Goal: Information Seeking & Learning: Learn about a topic

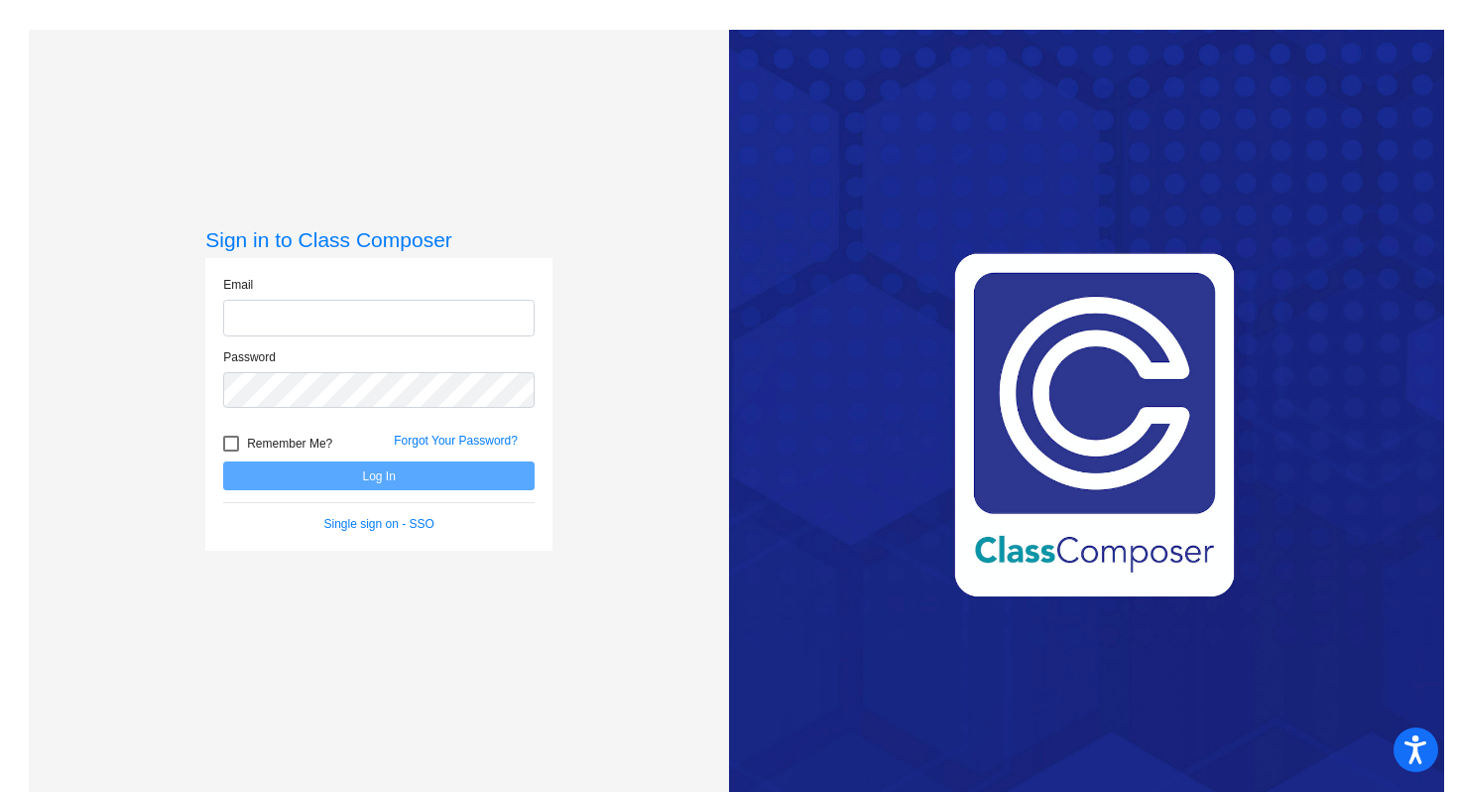
type input "[EMAIL_ADDRESS][DOMAIN_NAME]"
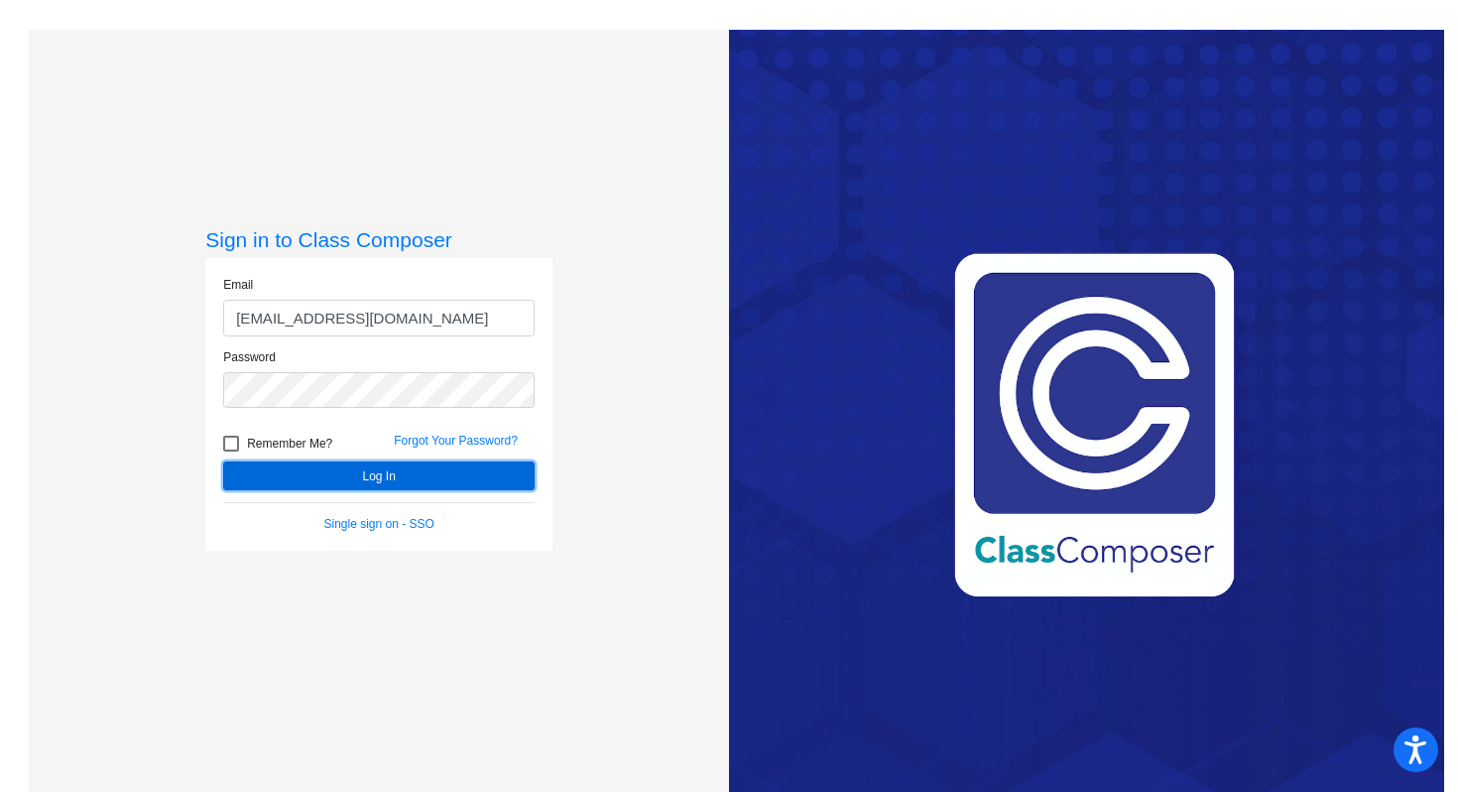
click at [394, 479] on button "Log In" at bounding box center [379, 475] width 312 height 29
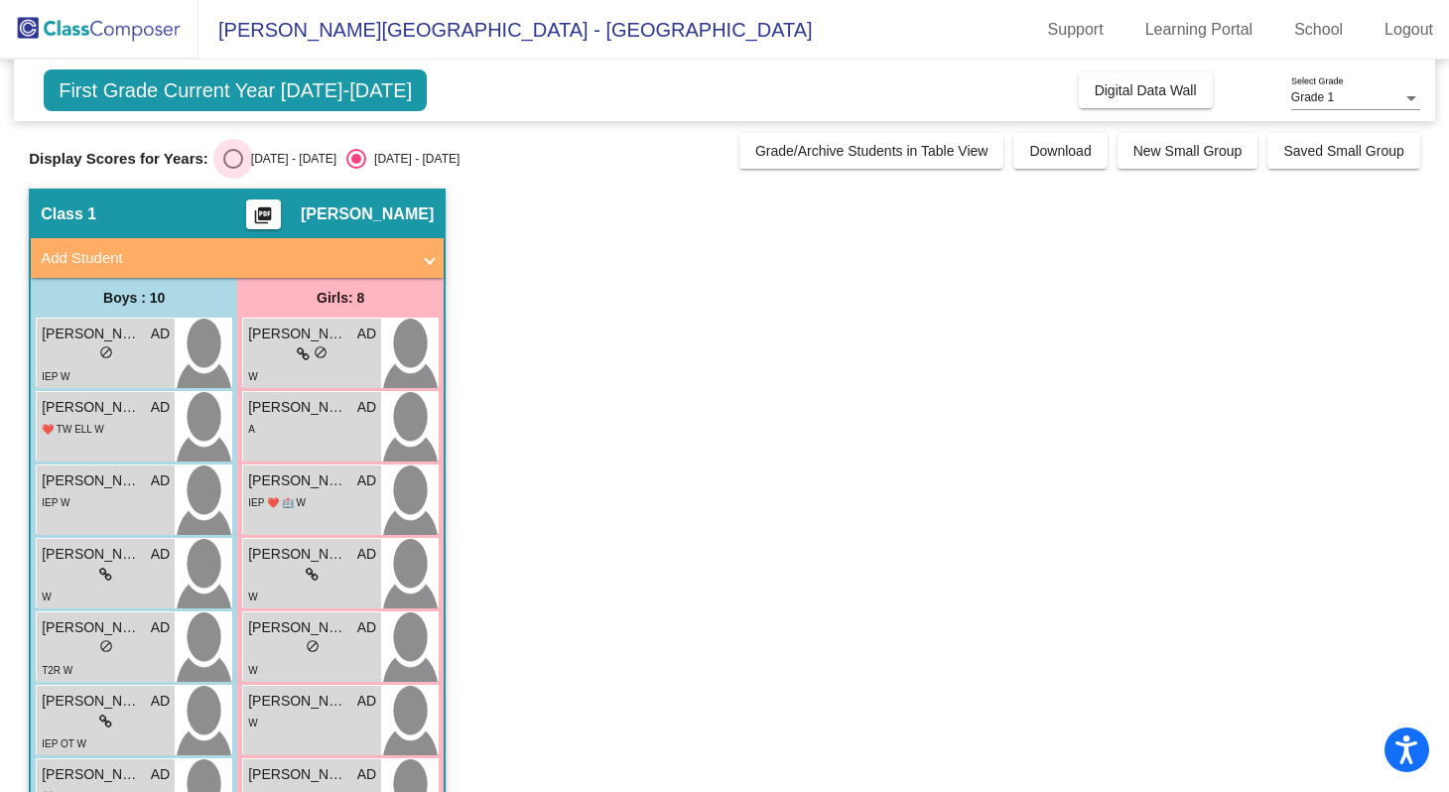
click at [237, 166] on div "Select an option" at bounding box center [233, 159] width 20 height 20
click at [233, 169] on input "[DATE] - [DATE]" at bounding box center [232, 169] width 1 height 1
radio input "true"
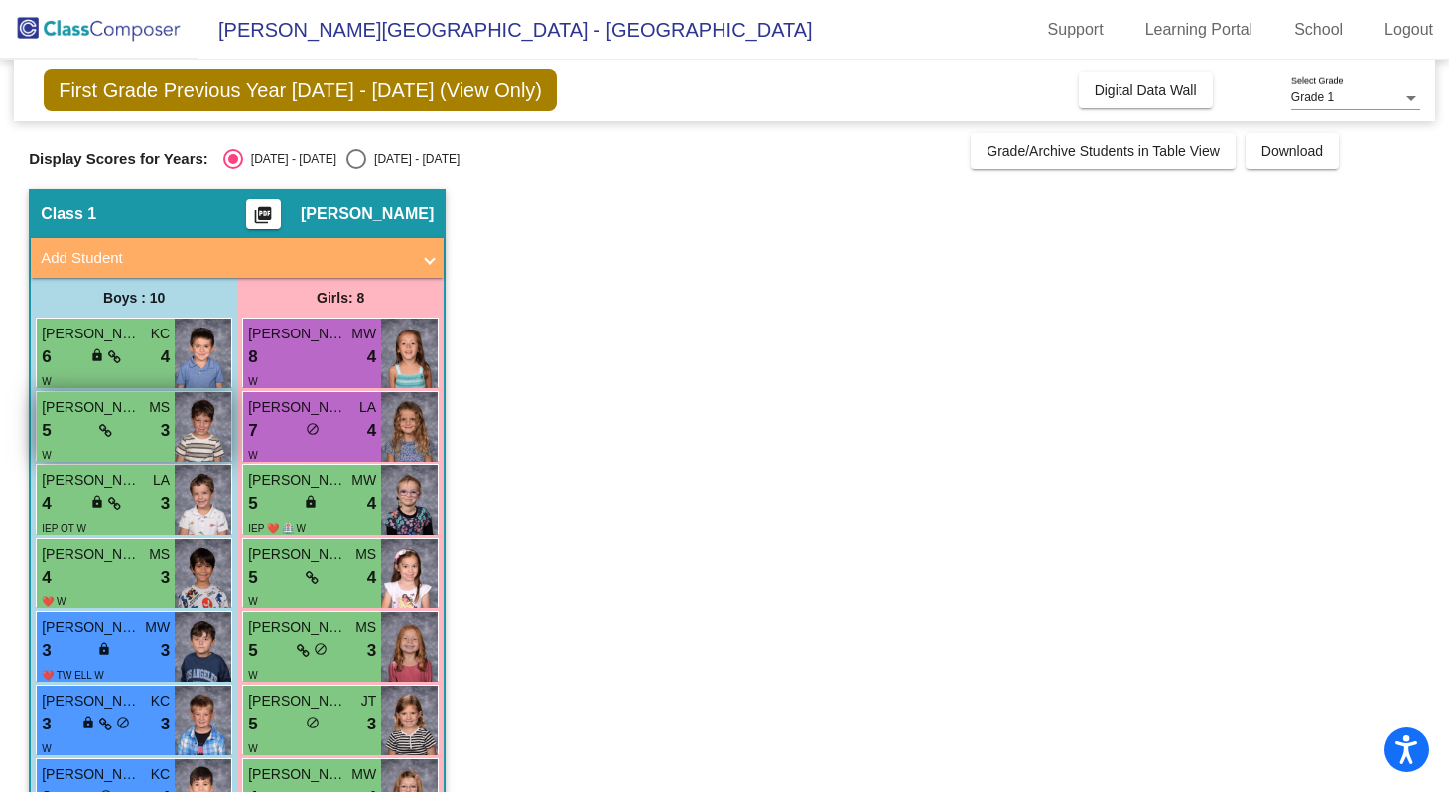
click at [77, 411] on span "[PERSON_NAME]" at bounding box center [91, 407] width 99 height 21
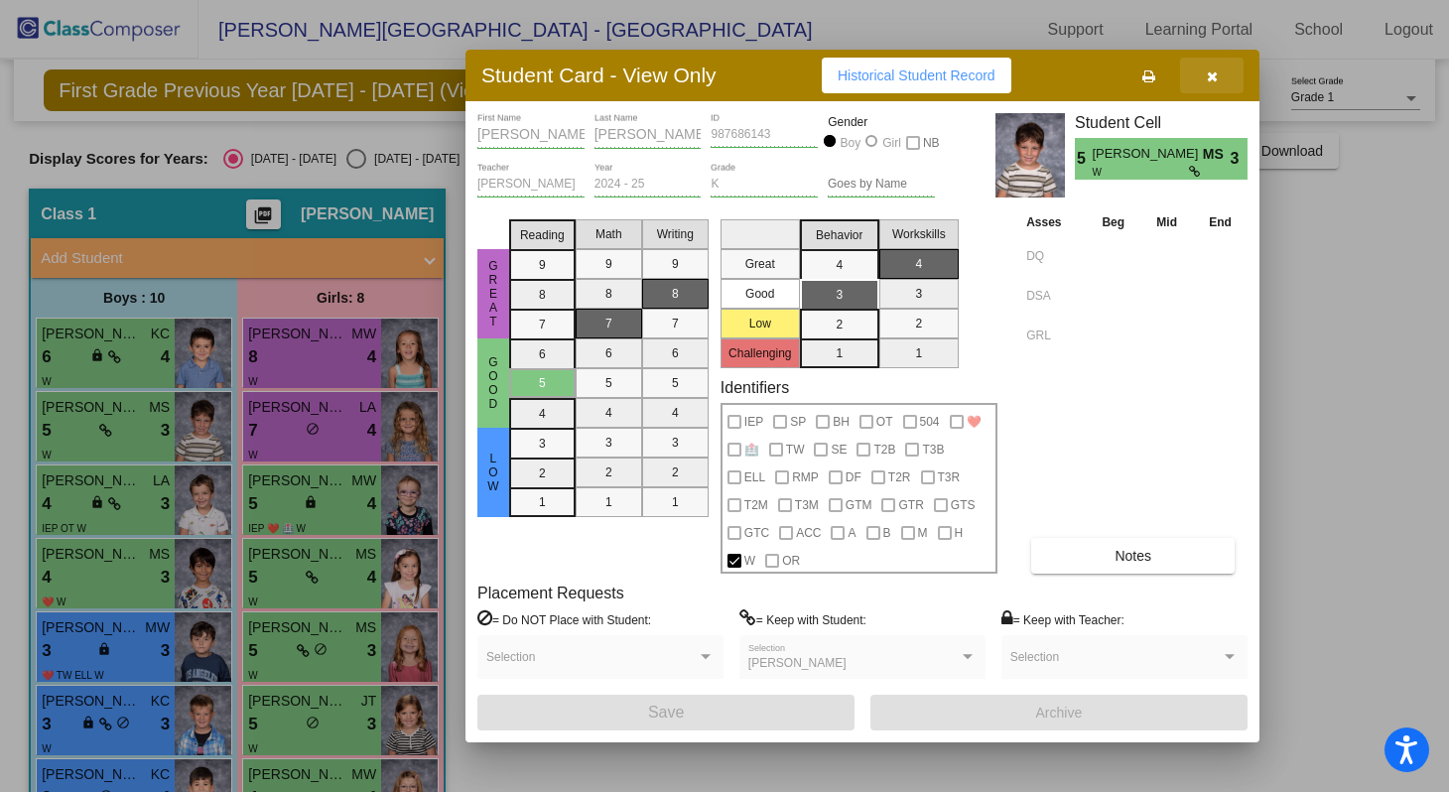
click at [1215, 80] on icon "button" at bounding box center [1211, 76] width 11 height 14
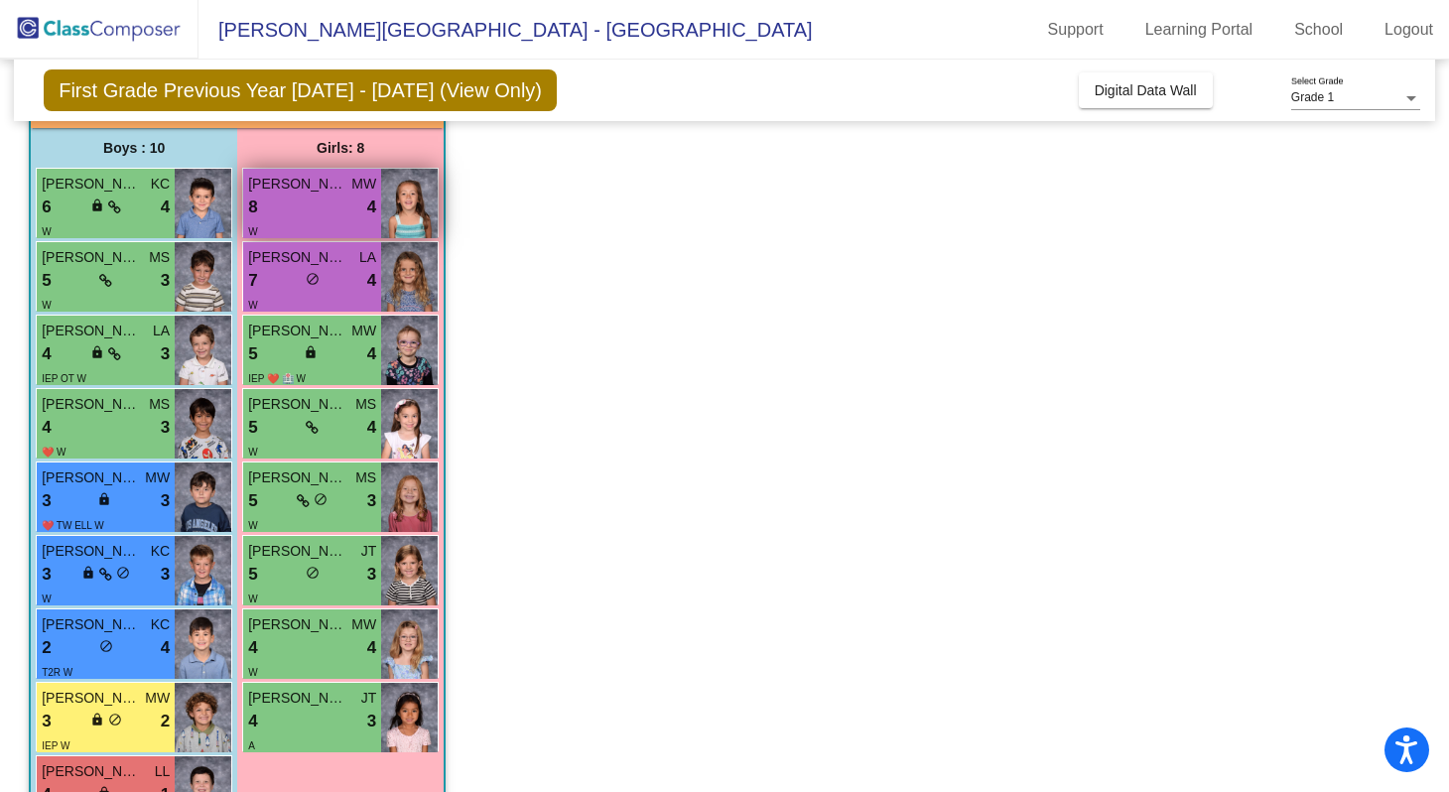
scroll to position [154, 0]
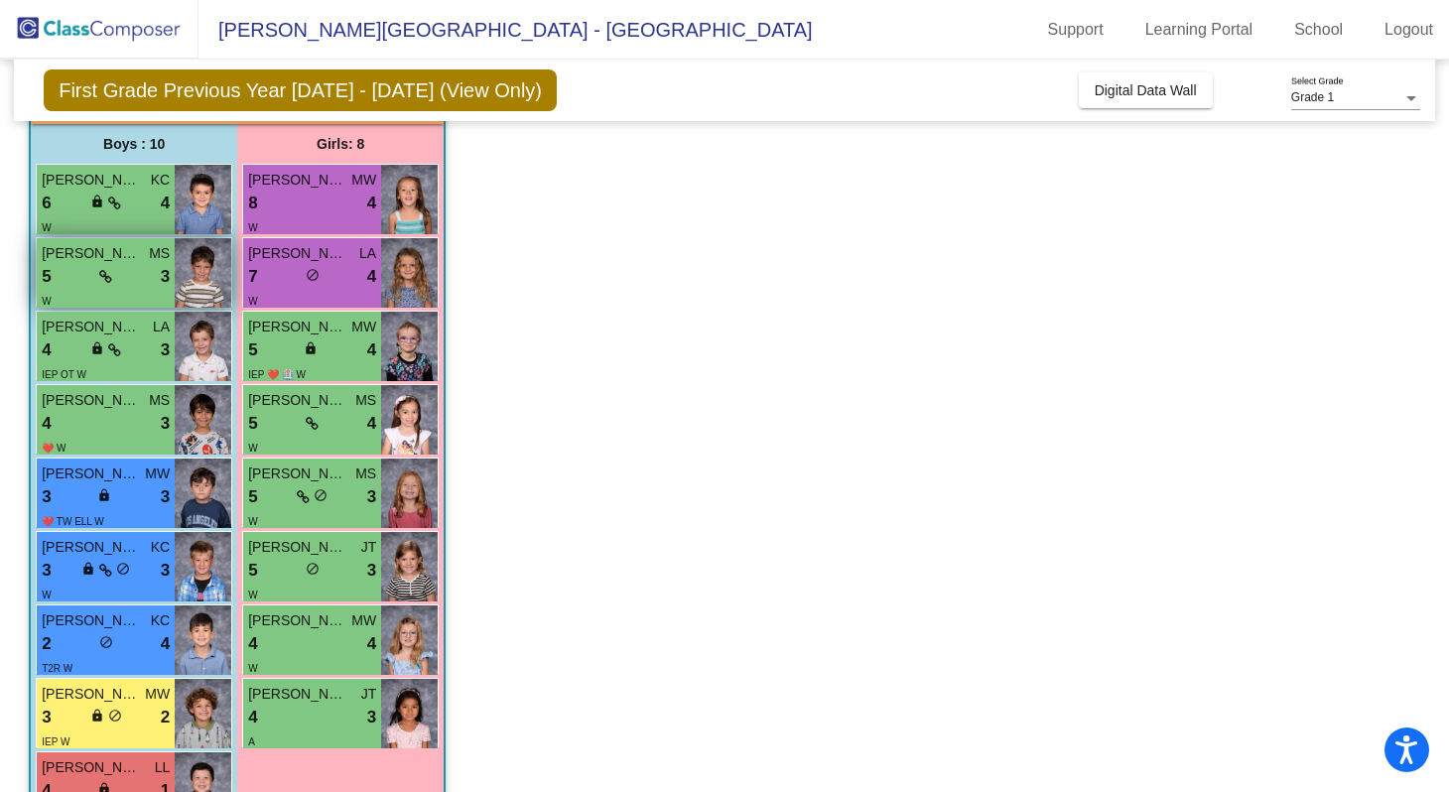
click at [62, 279] on div "5 lock do_not_disturb_alt 3" at bounding box center [106, 277] width 128 height 26
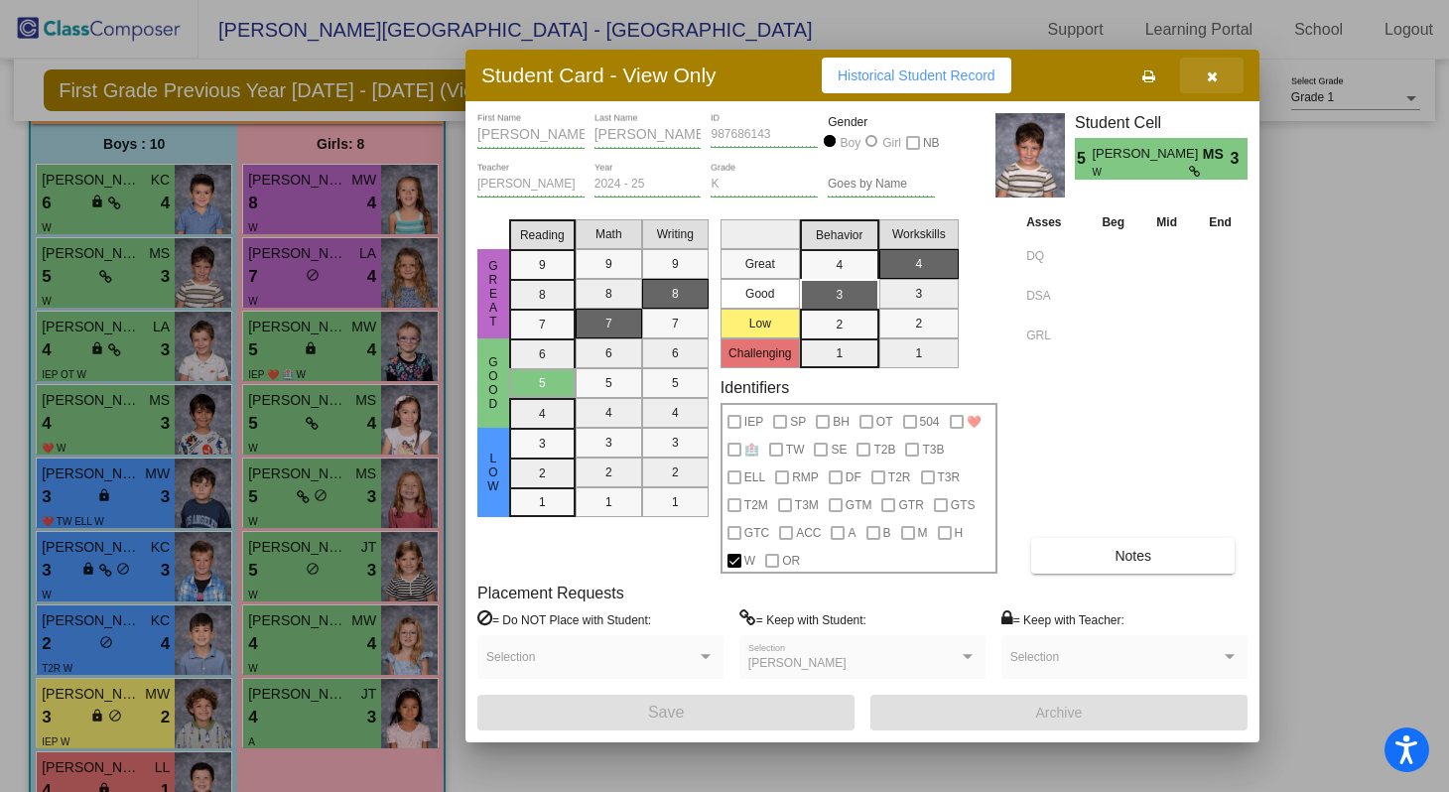
click at [1208, 80] on icon "button" at bounding box center [1211, 76] width 11 height 14
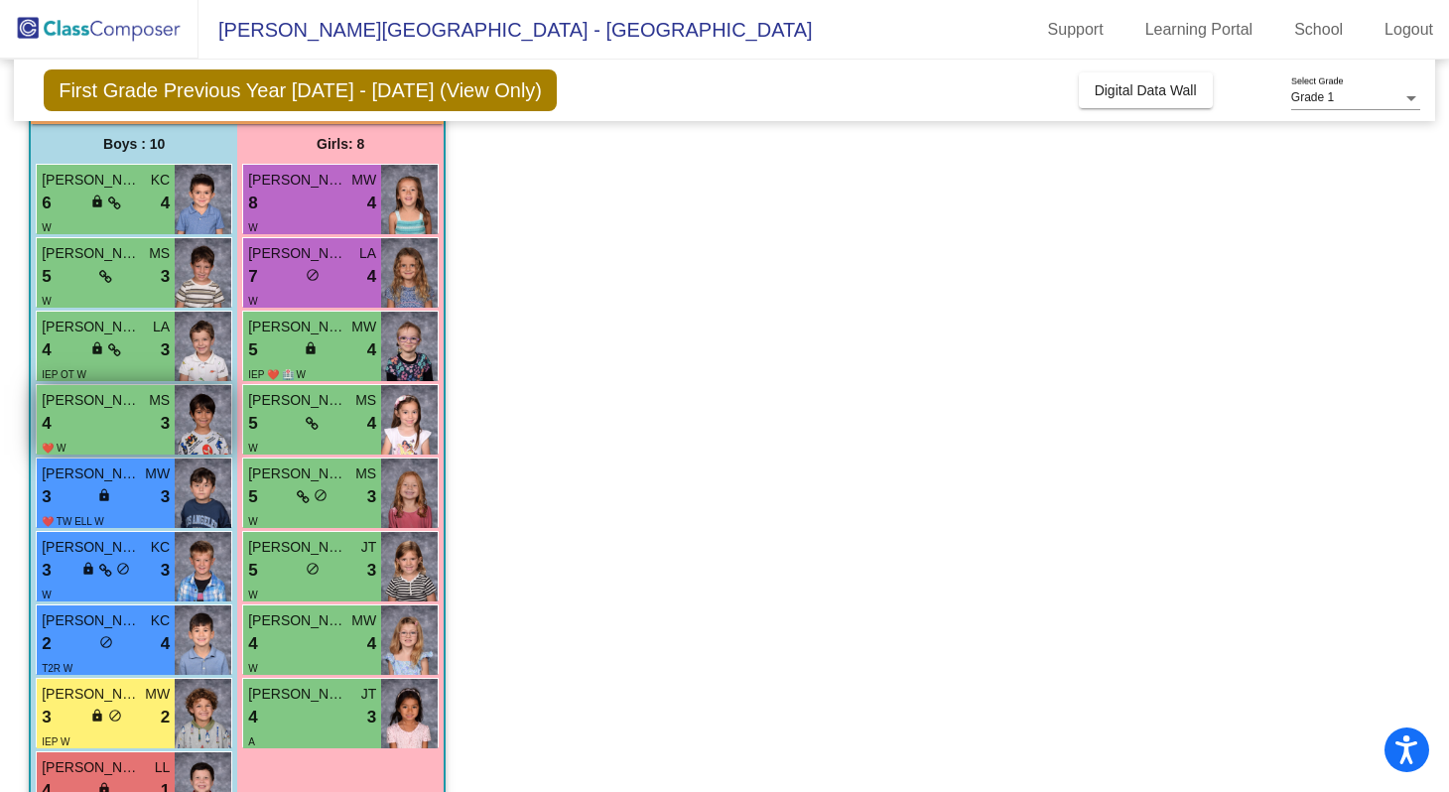
click at [83, 422] on div "4 lock do_not_disturb_alt 3" at bounding box center [106, 424] width 128 height 26
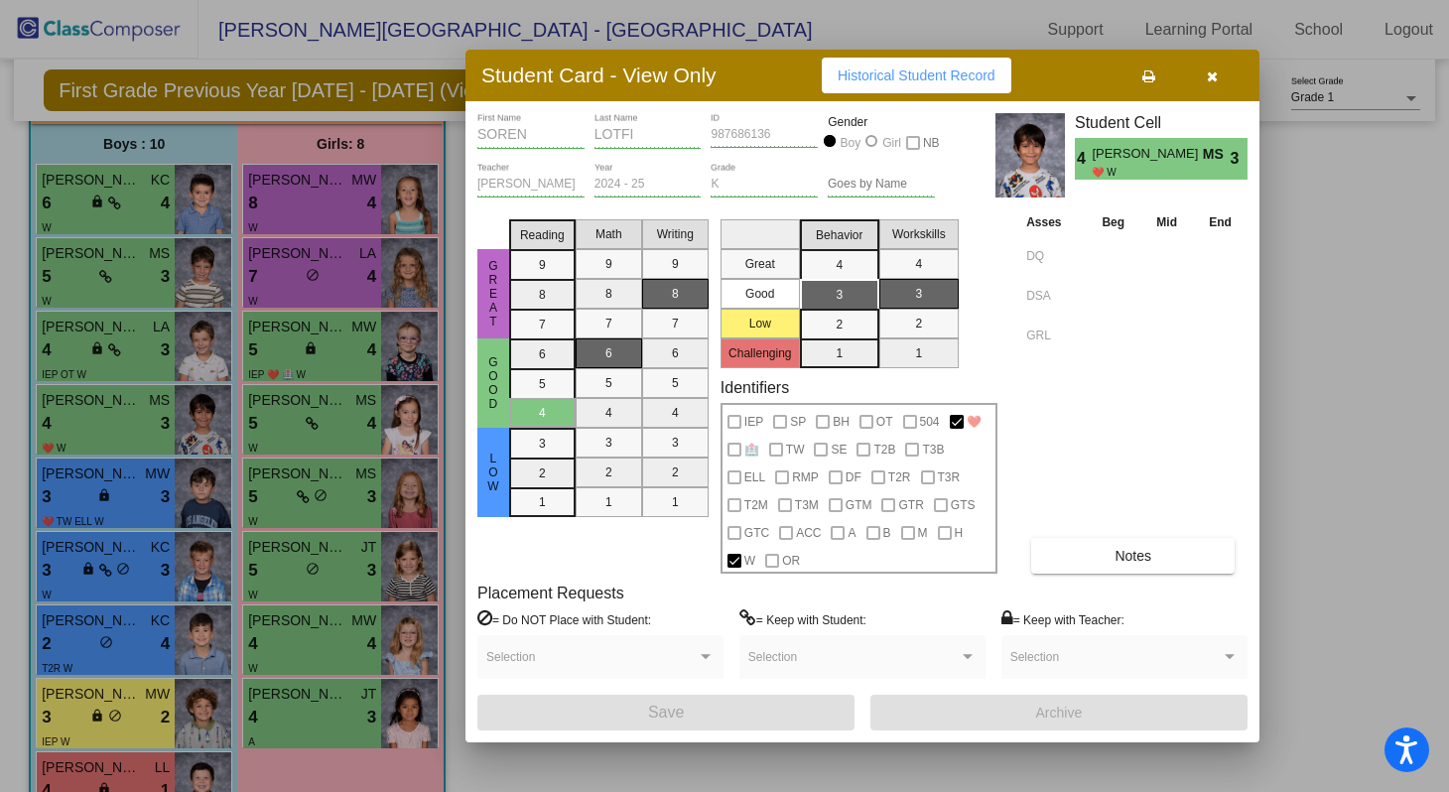
click at [1200, 78] on button "button" at bounding box center [1211, 76] width 63 height 36
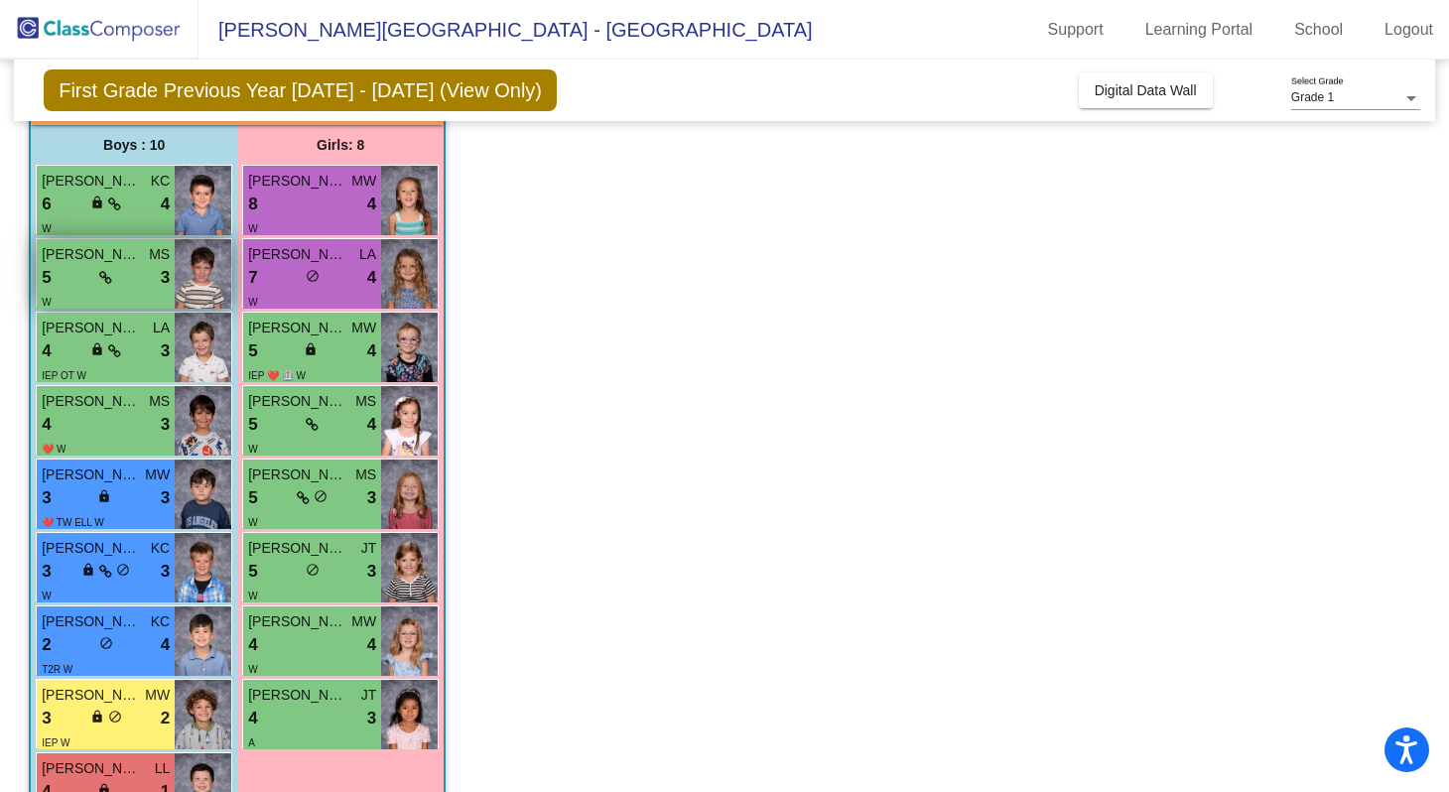
scroll to position [129, 0]
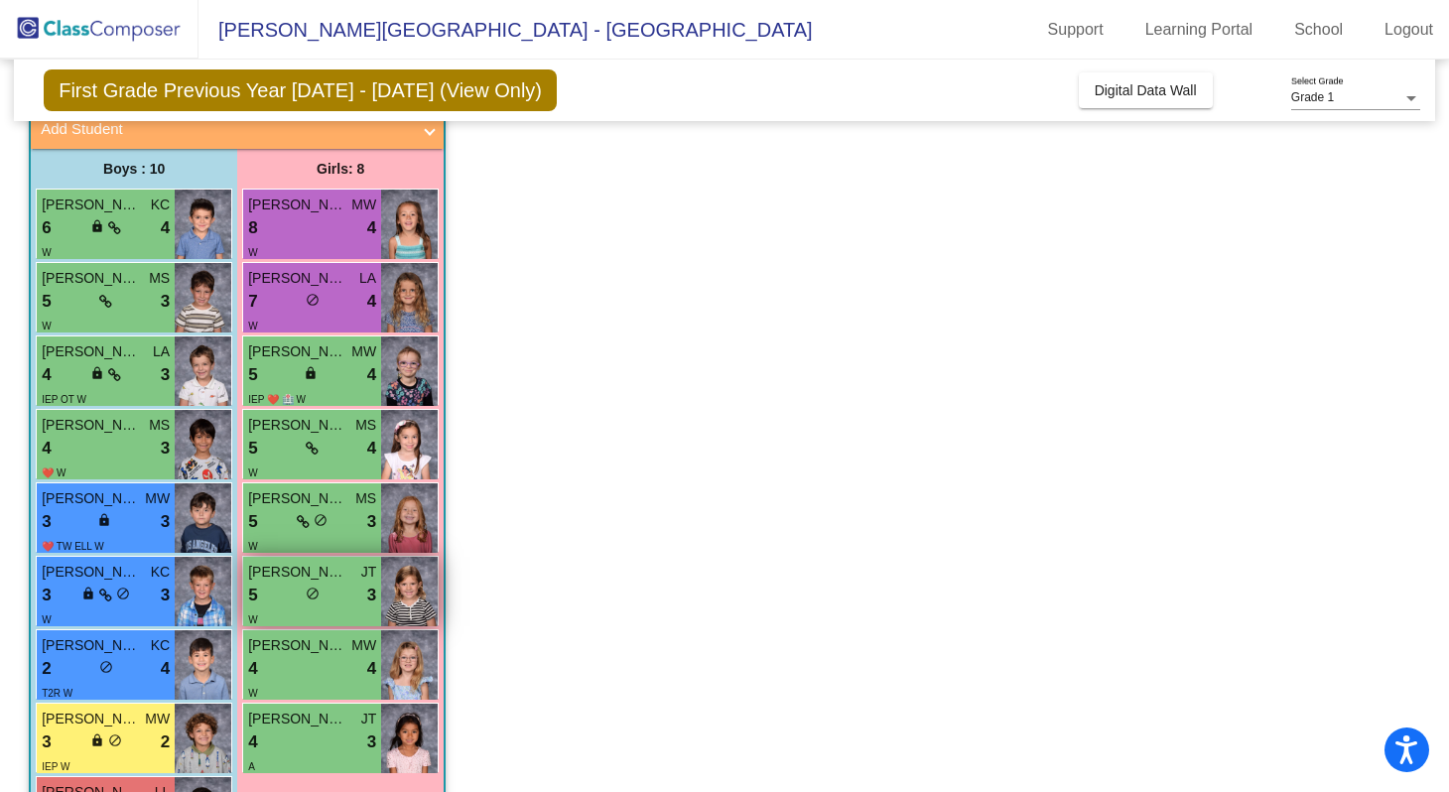
click at [280, 617] on div "W" at bounding box center [312, 618] width 128 height 21
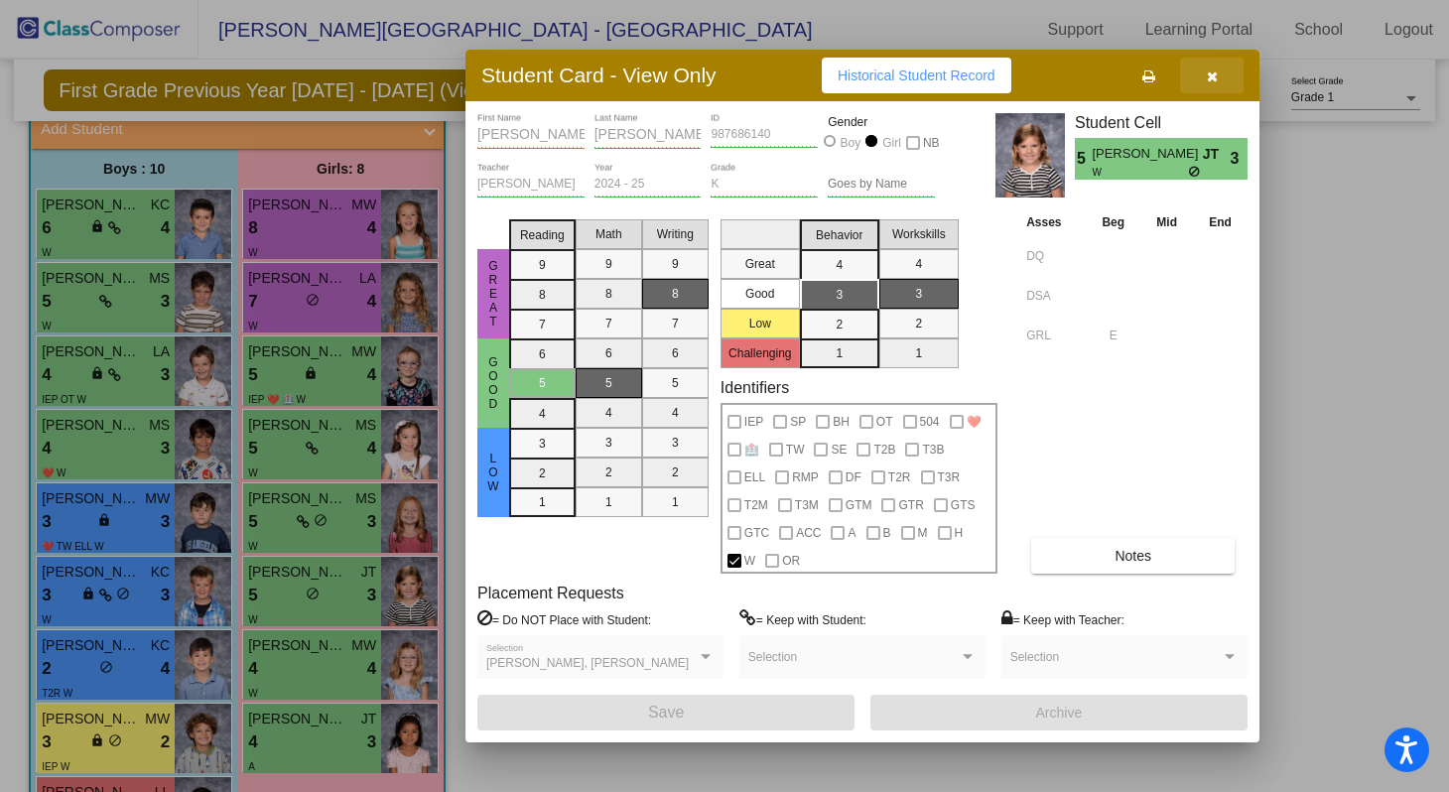
click at [1213, 76] on icon "button" at bounding box center [1211, 76] width 11 height 14
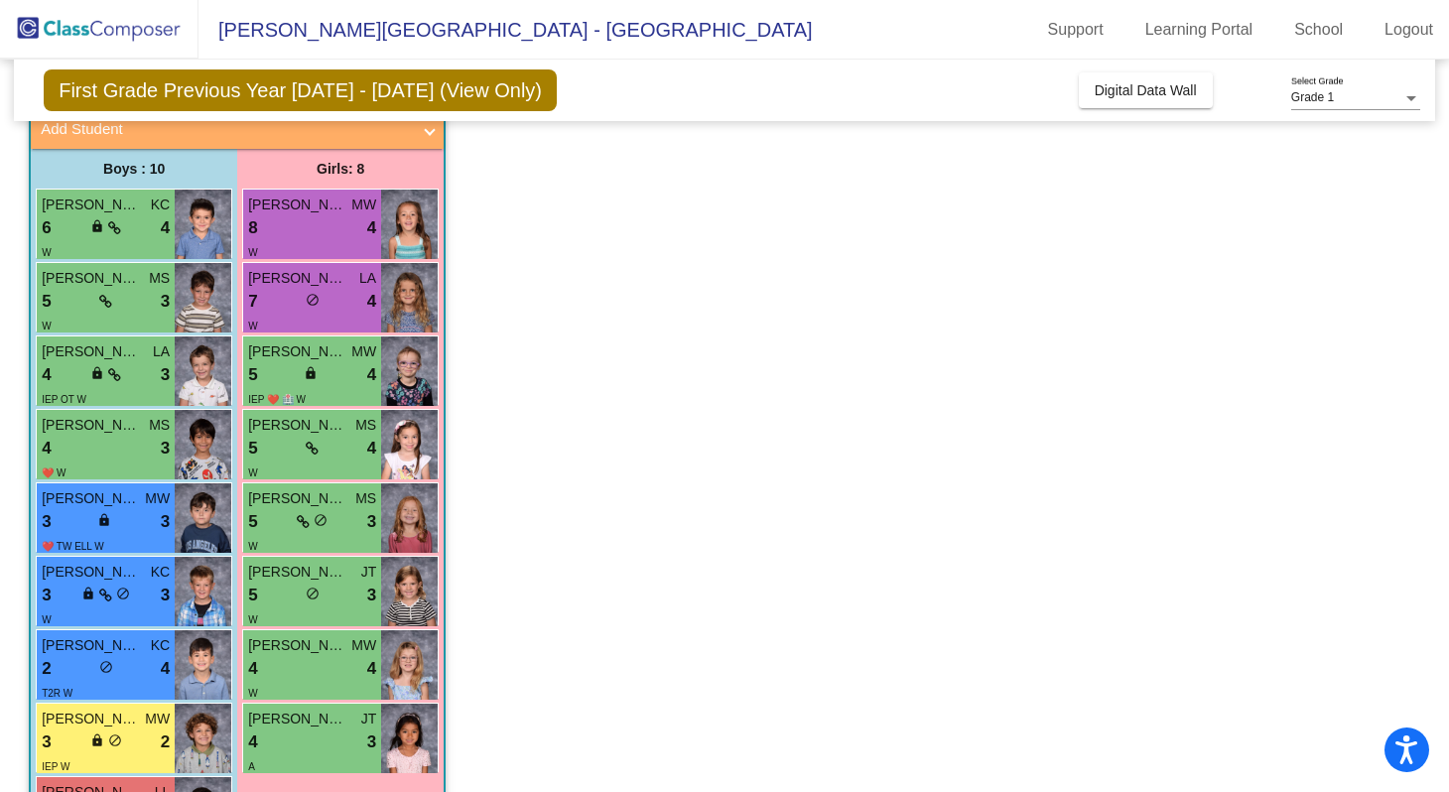
scroll to position [163, 0]
